Goal: Task Accomplishment & Management: Manage account settings

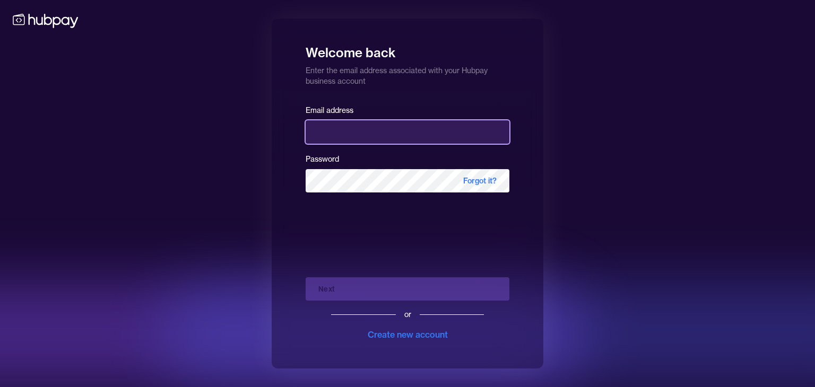
type input "**********"
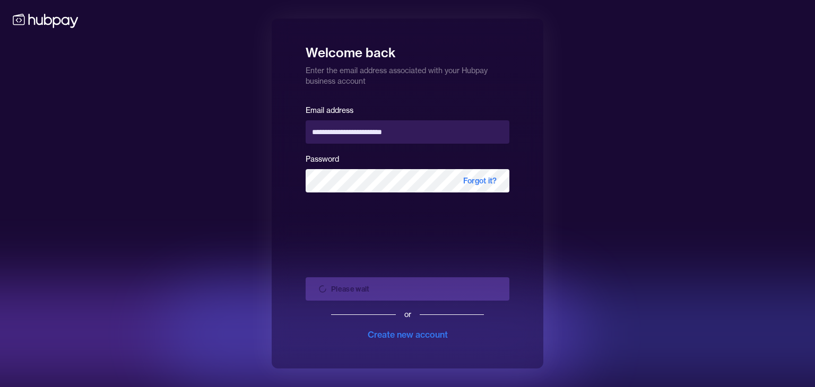
click at [454, 299] on div "Please wait or Create new account" at bounding box center [408, 305] width 204 height 72
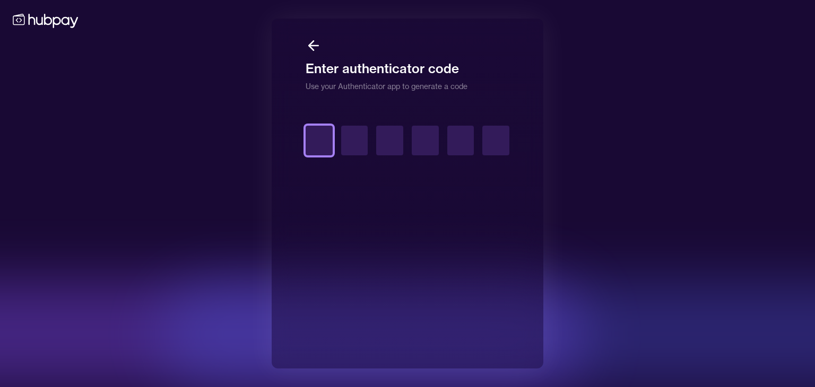
click at [325, 149] on input "text" at bounding box center [319, 141] width 27 height 30
